Goal: Information Seeking & Learning: Learn about a topic

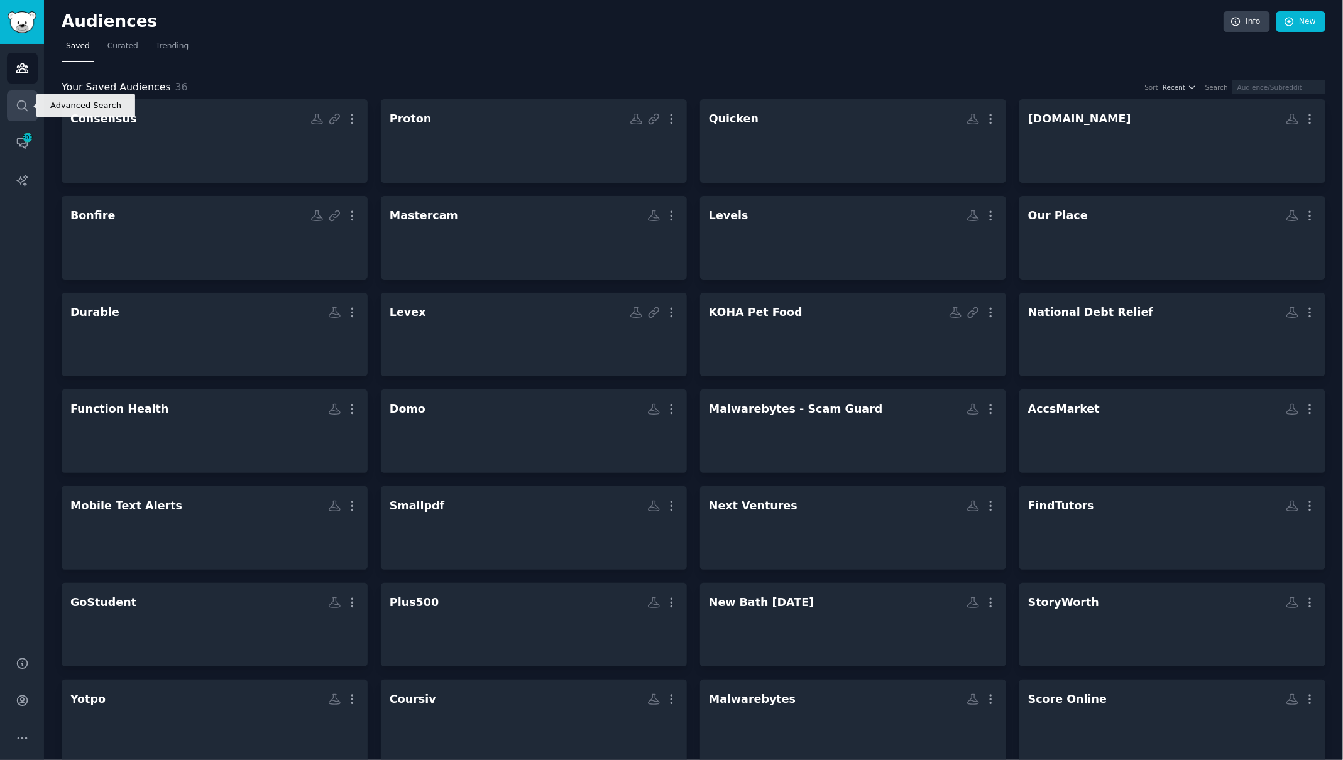
click at [23, 106] on icon "Sidebar" at bounding box center [22, 105] width 13 height 13
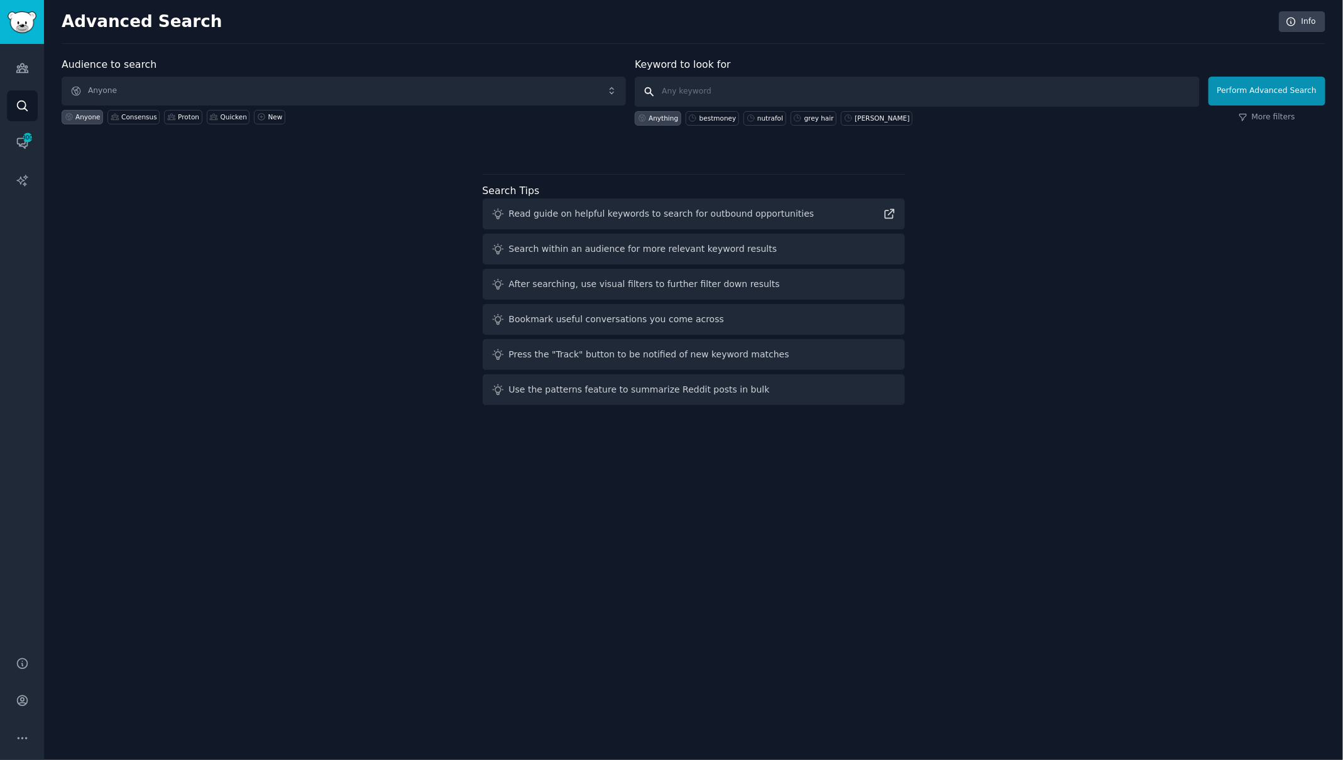
click at [741, 97] on input "text" at bounding box center [917, 92] width 564 height 30
type input "vapes"
click button "Perform Advanced Search" at bounding box center [1266, 91] width 117 height 29
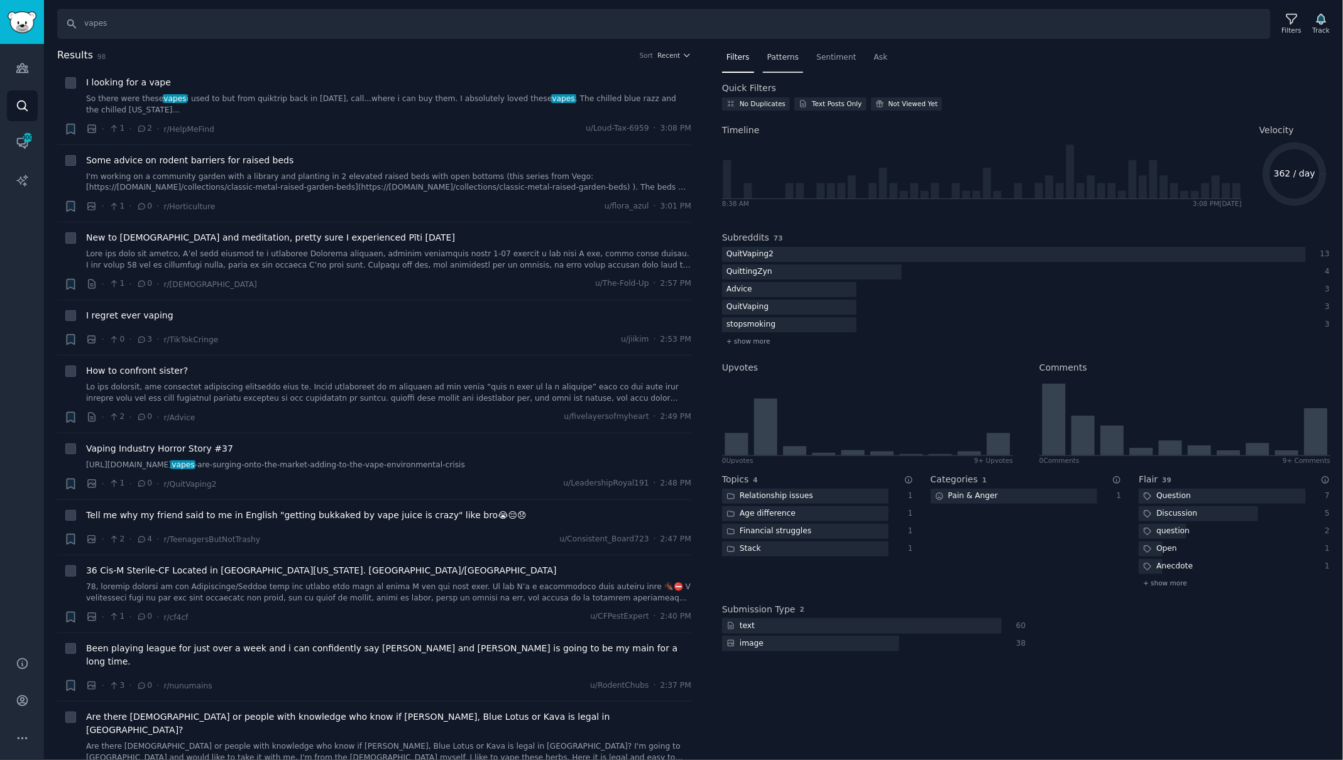
click at [781, 64] on div "Patterns" at bounding box center [783, 61] width 40 height 26
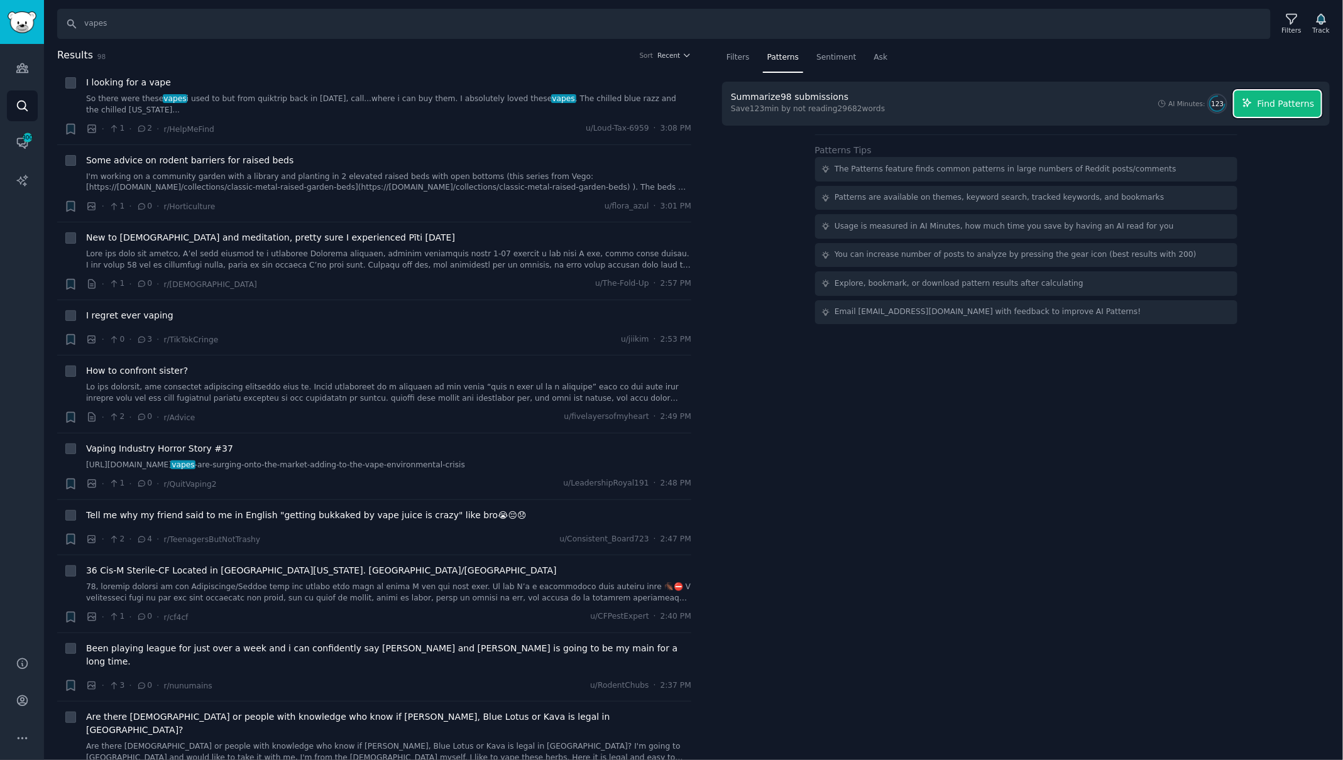
click at [1276, 107] on span "Find Patterns" at bounding box center [1285, 103] width 57 height 13
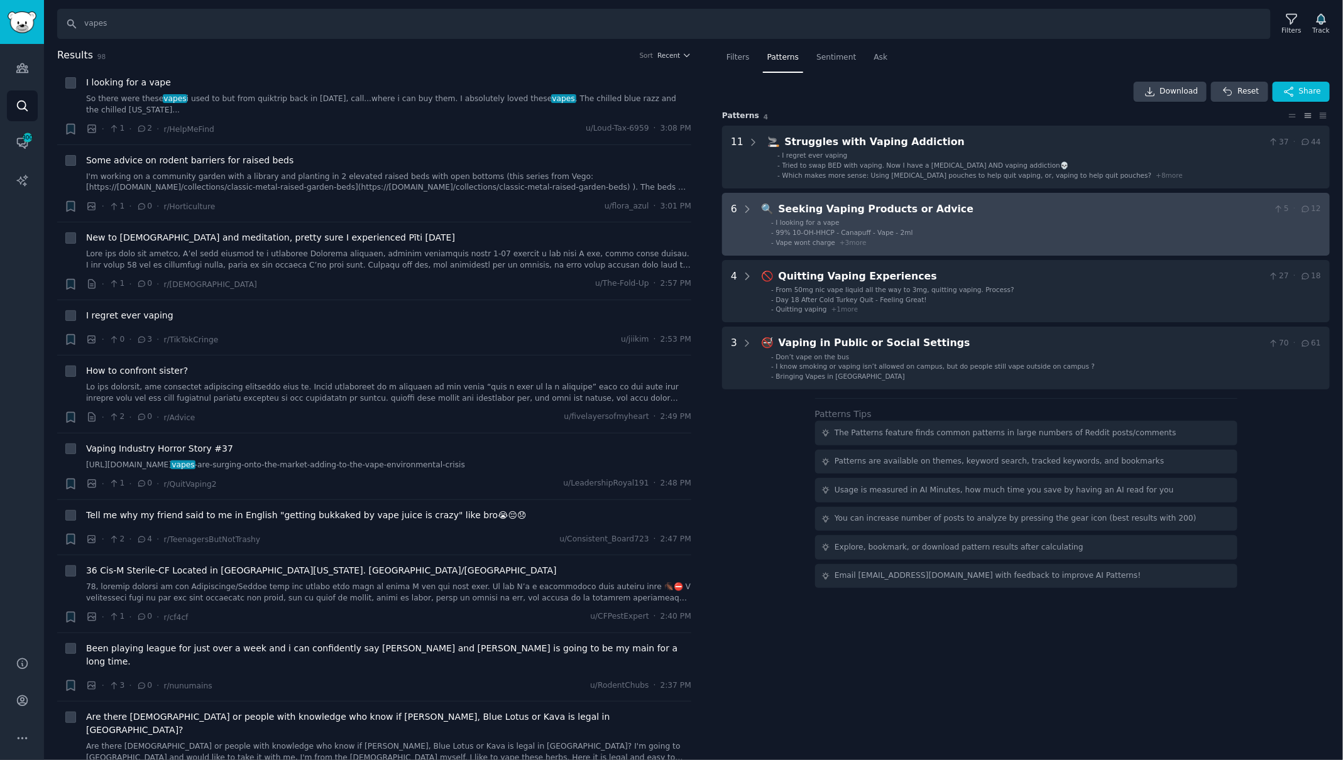
click at [1239, 209] on div "Seeking Vaping Products or Advice" at bounding box center [1024, 210] width 490 height 16
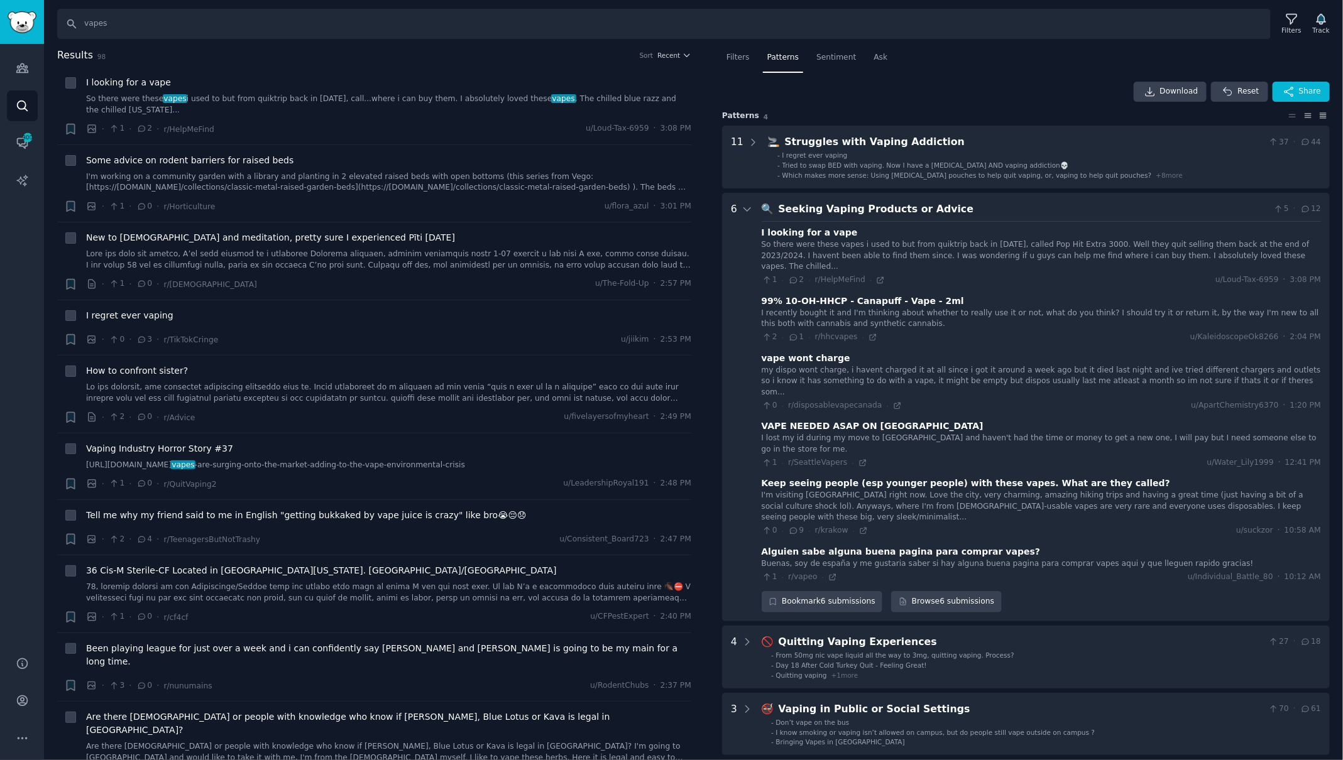
click at [1320, 118] on icon at bounding box center [1323, 115] width 6 height 5
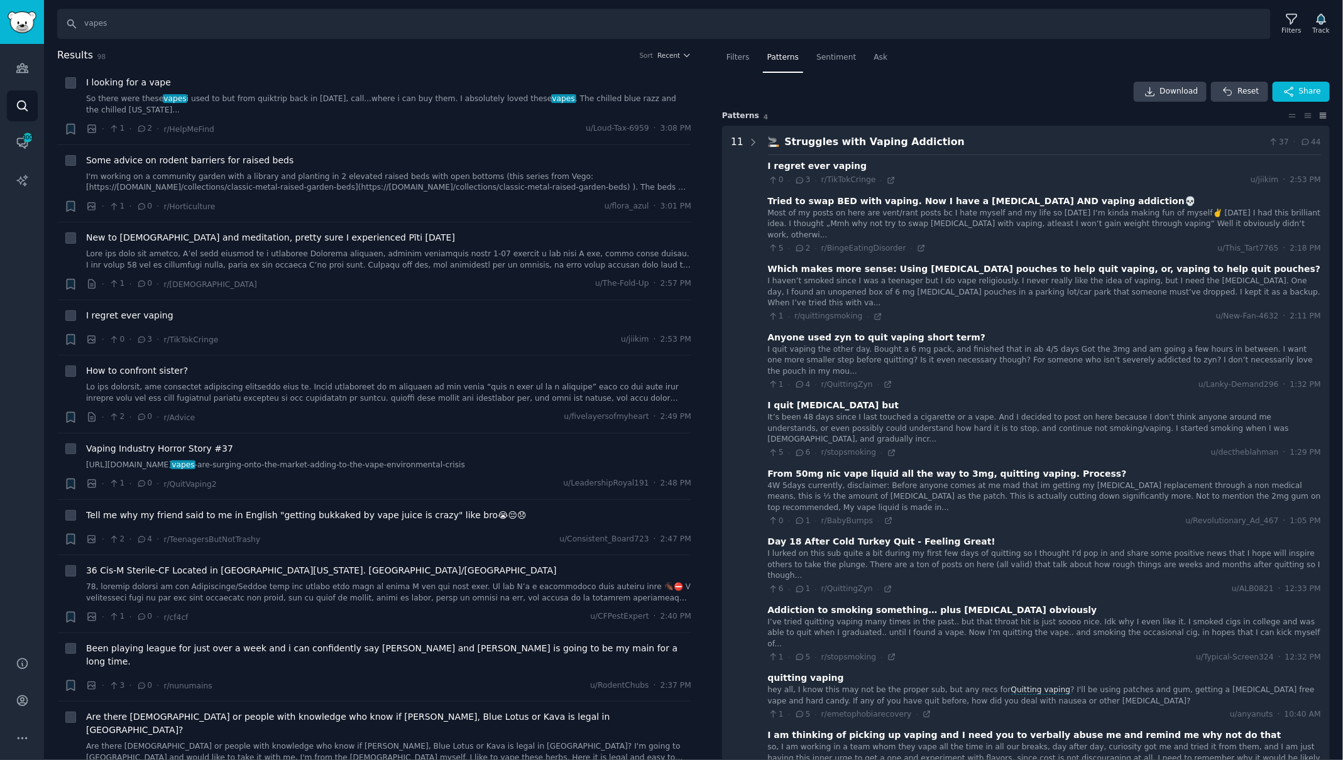
click at [1320, 116] on icon at bounding box center [1323, 115] width 6 height 5
click at [1304, 116] on icon at bounding box center [1307, 115] width 13 height 9
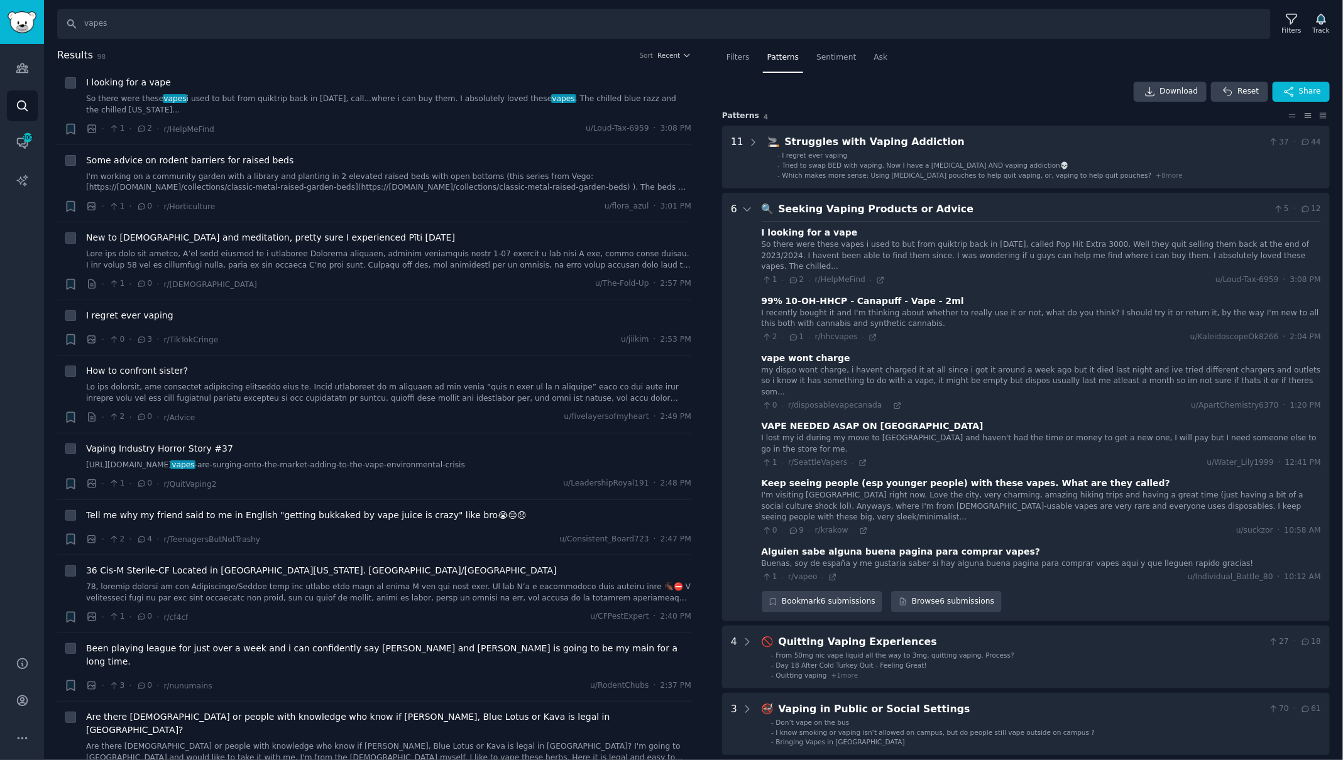
click at [1297, 116] on div at bounding box center [1308, 115] width 44 height 9
click at [831, 52] on span "Sentiment" at bounding box center [836, 57] width 40 height 11
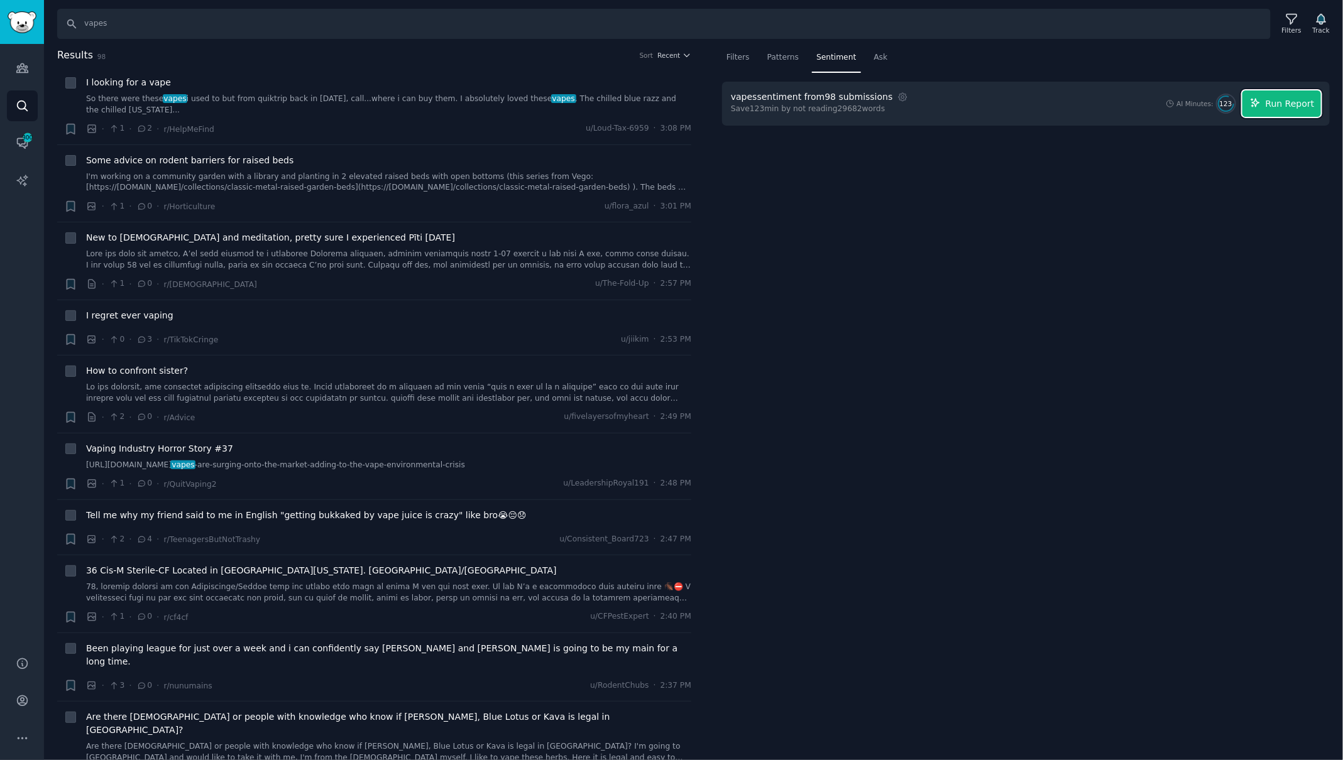
click at [1300, 111] on button "Run Report" at bounding box center [1281, 103] width 79 height 26
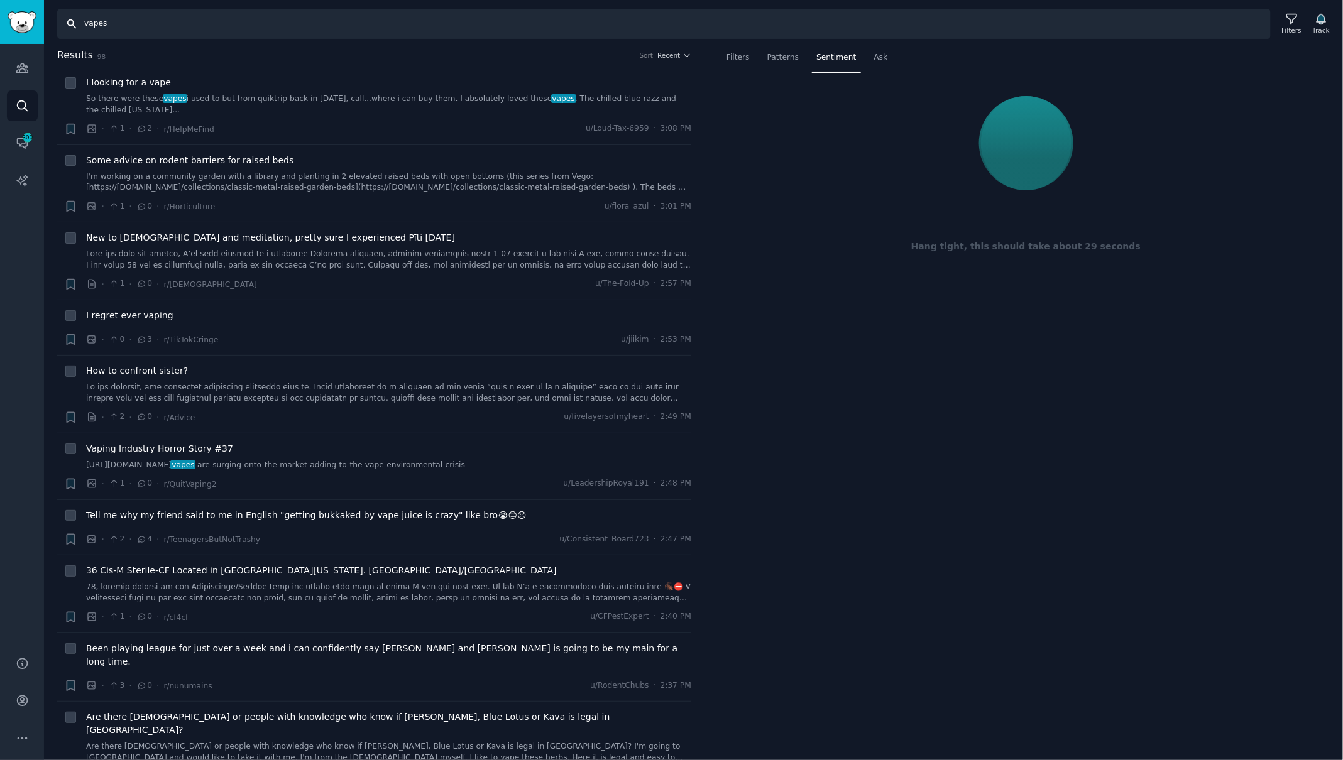
click at [129, 24] on input "vapes" at bounding box center [663, 24] width 1213 height 30
type input "vape"
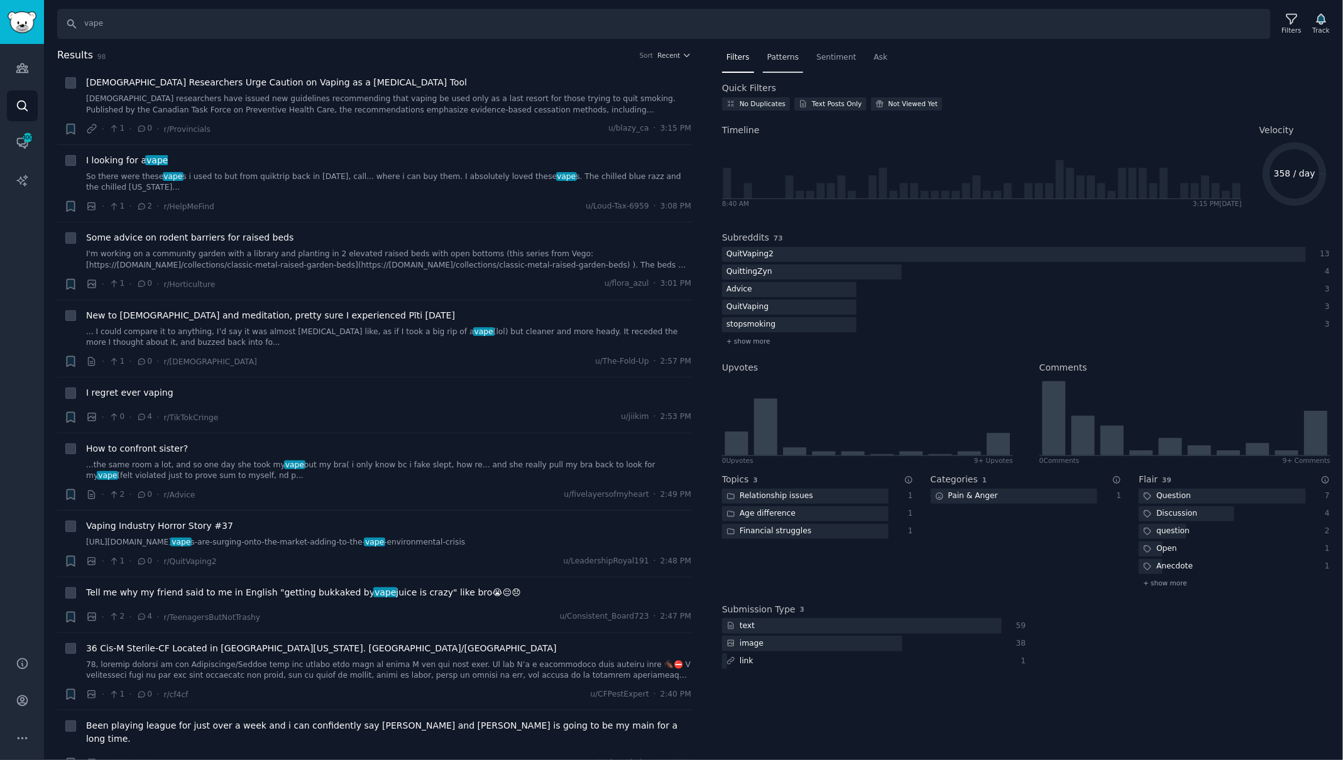
click at [779, 53] on span "Patterns" at bounding box center [782, 57] width 31 height 11
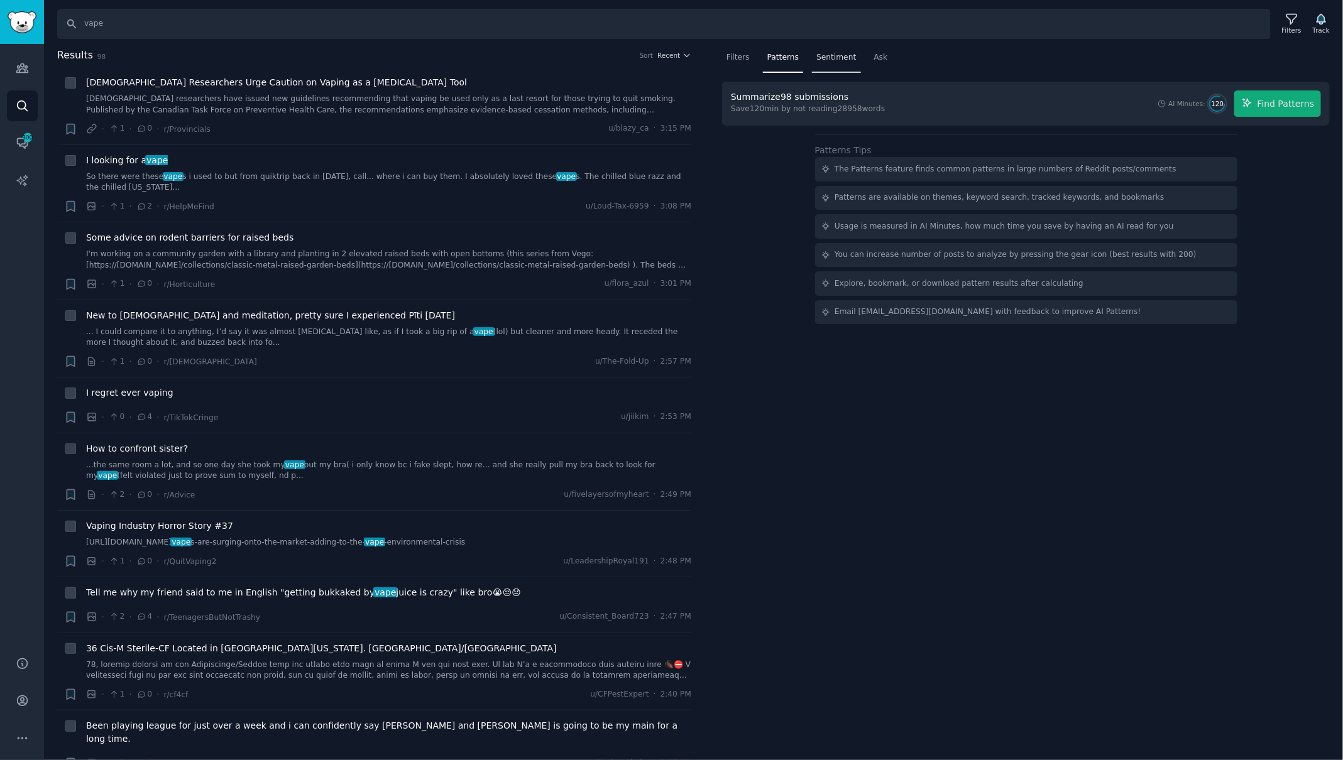
click at [840, 52] on span "Sentiment" at bounding box center [836, 57] width 40 height 11
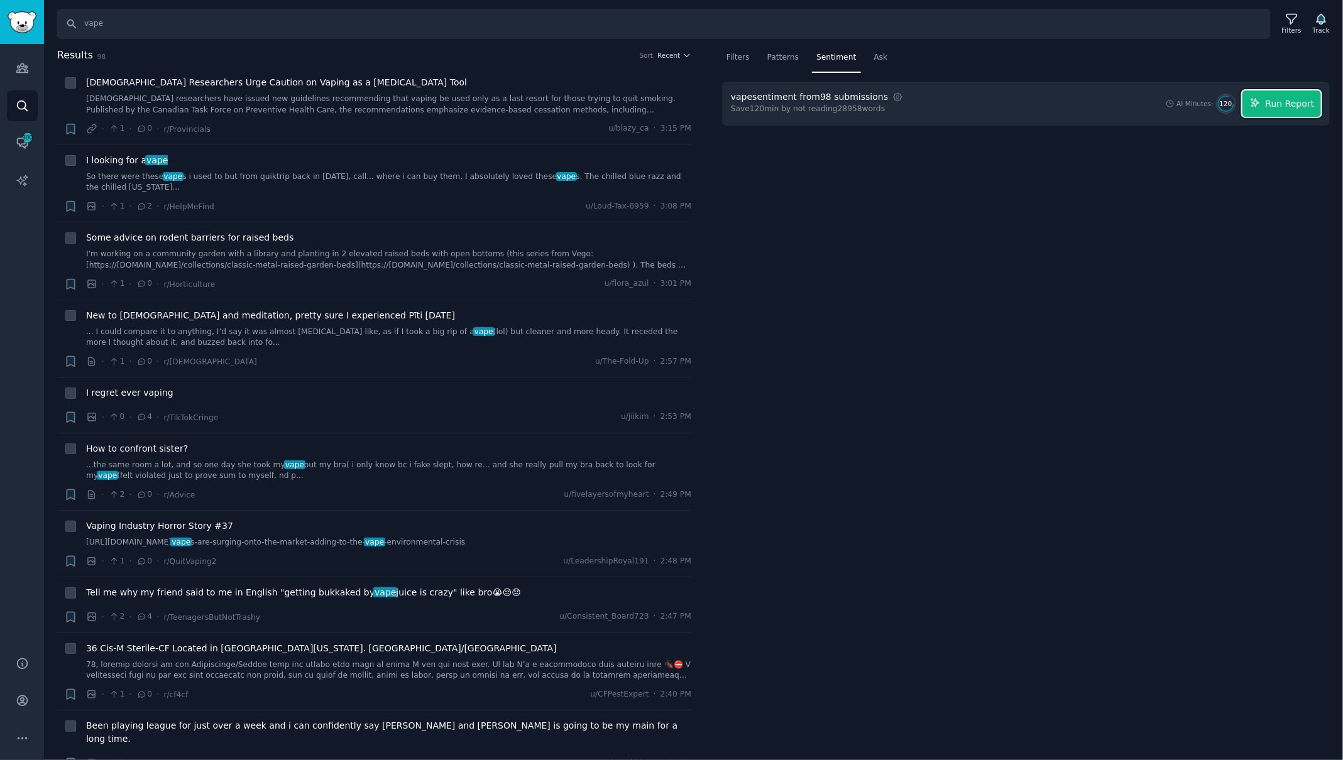
click at [1282, 103] on span "Run Report" at bounding box center [1290, 103] width 49 height 13
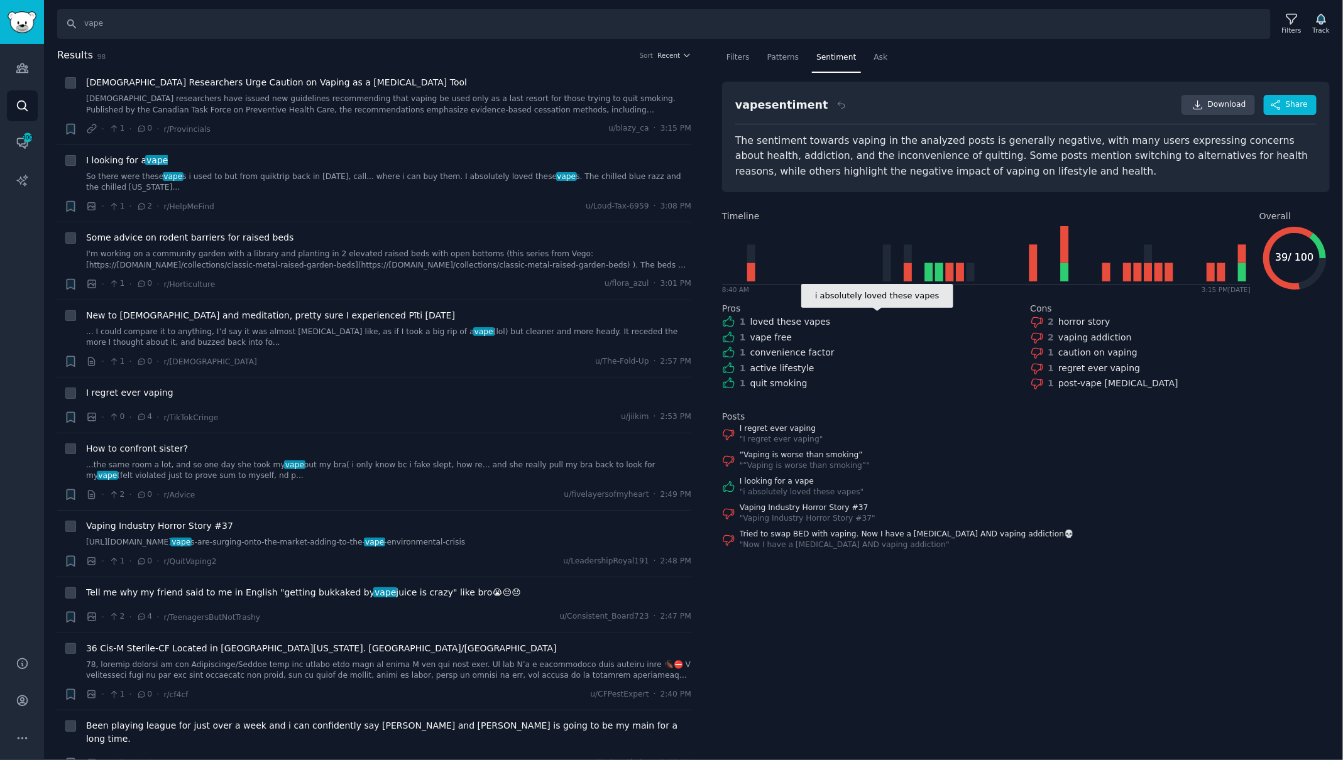
click at [728, 320] on icon at bounding box center [728, 321] width 13 height 13
click at [770, 320] on div "loved these vapes" at bounding box center [790, 321] width 80 height 13
